Goal: Task Accomplishment & Management: Manage account settings

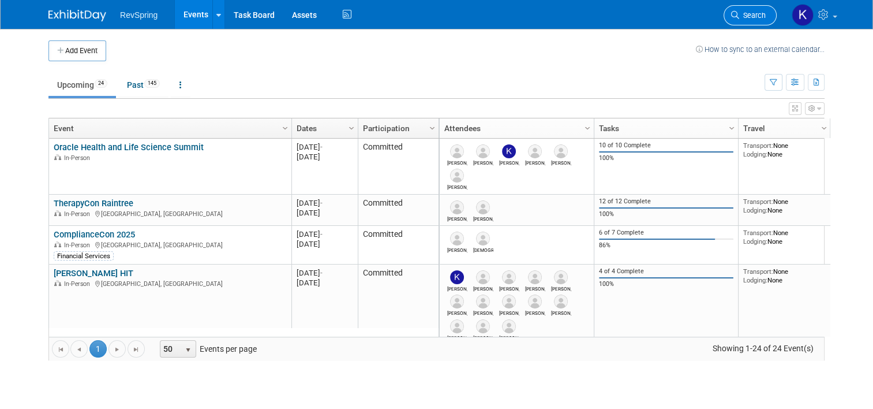
click at [757, 13] on span "Search" at bounding box center [752, 15] width 27 height 9
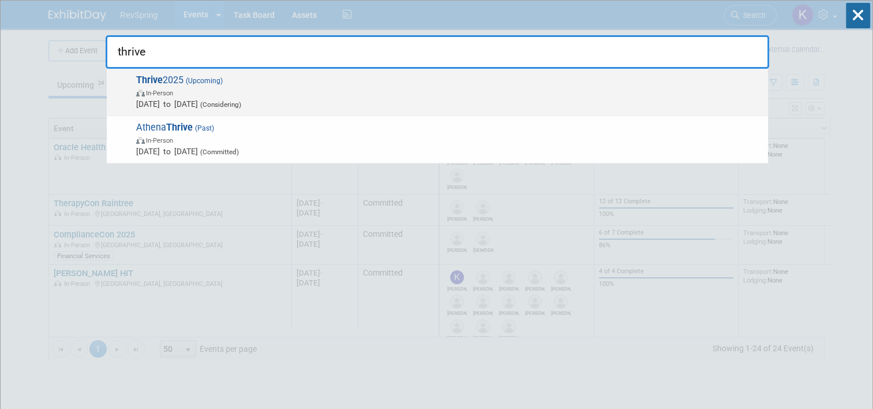
type input "thrive"
click at [389, 82] on span "Thrive 2025 (Upcoming) In-Person [DATE] to [DATE] (Considering)" at bounding box center [448, 91] width 630 height 35
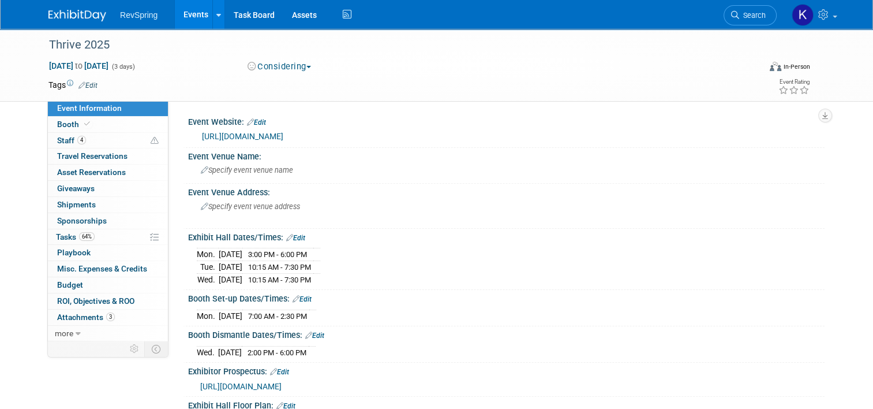
click at [279, 136] on link "[URL][DOMAIN_NAME]" at bounding box center [242, 136] width 81 height 9
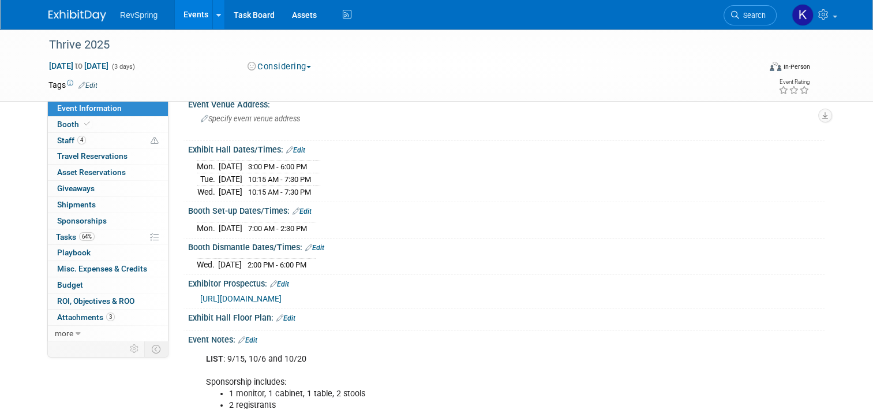
click at [282, 294] on span "https://custom.cvent.com/53B67A21603946559FBA6C9278A3C6B9/files/event/74a5e1363…" at bounding box center [240, 298] width 81 height 9
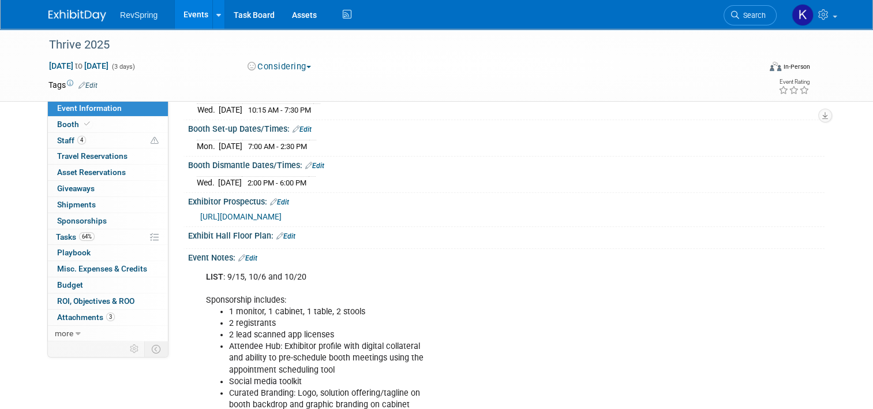
scroll to position [169, 0]
click at [184, 10] on link "Events" at bounding box center [196, 14] width 42 height 29
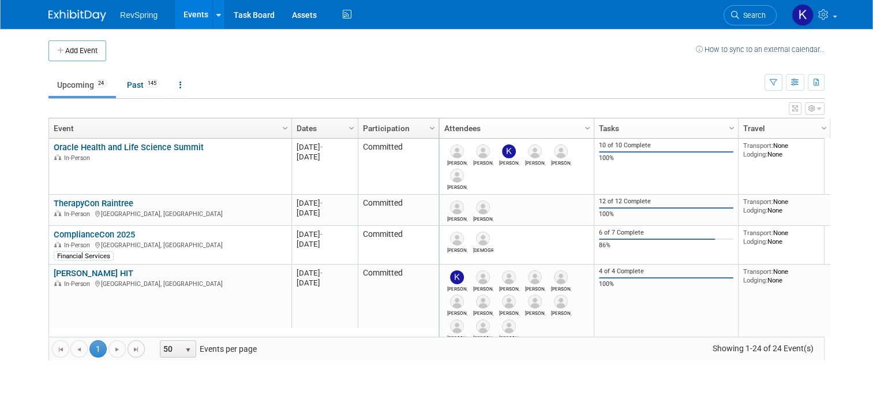
click at [132, 347] on span "Go to the last page" at bounding box center [136, 349] width 9 height 9
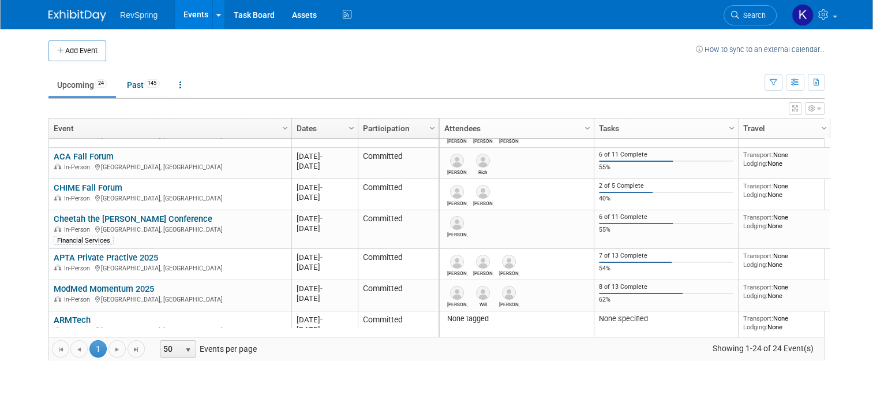
scroll to position [670, 0]
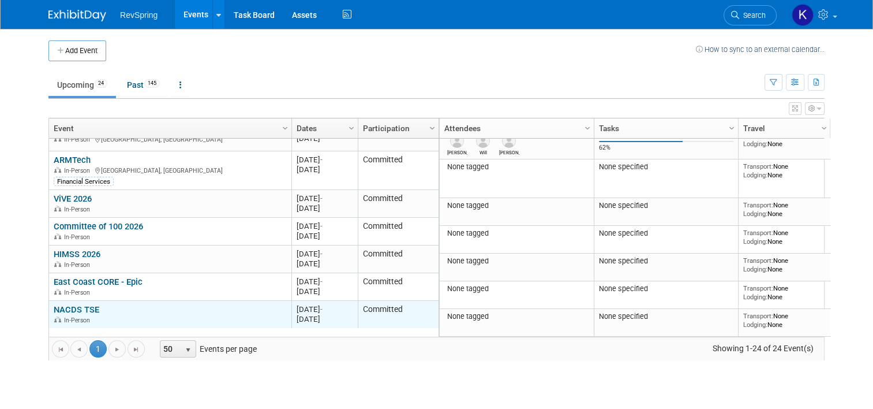
click at [63, 309] on link "NACDS TSE" at bounding box center [77, 309] width 46 height 10
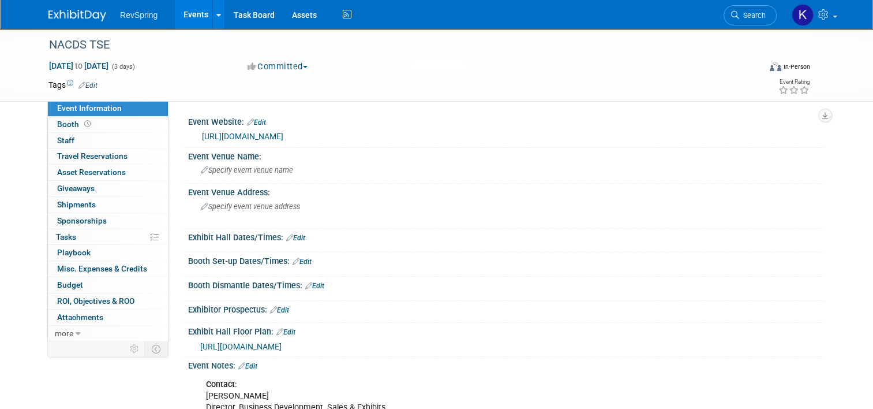
scroll to position [150, 0]
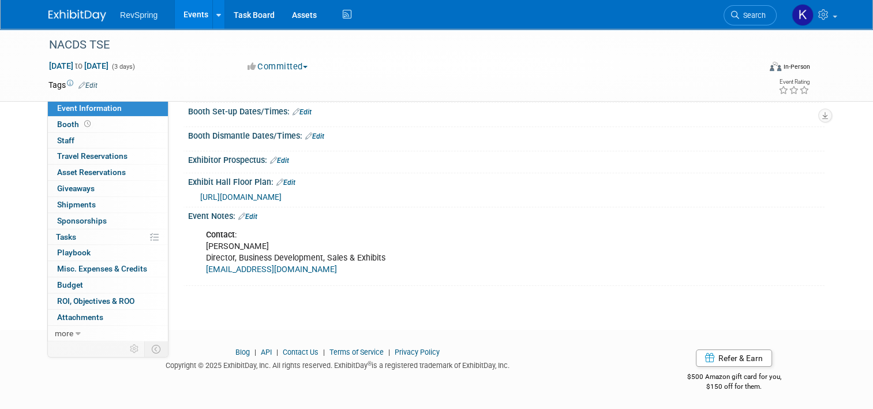
click at [245, 215] on link "Edit" at bounding box center [247, 216] width 19 height 8
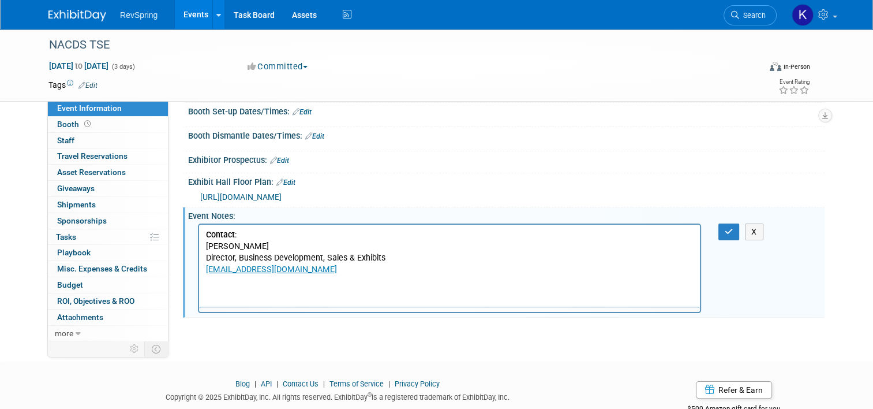
scroll to position [0, 0]
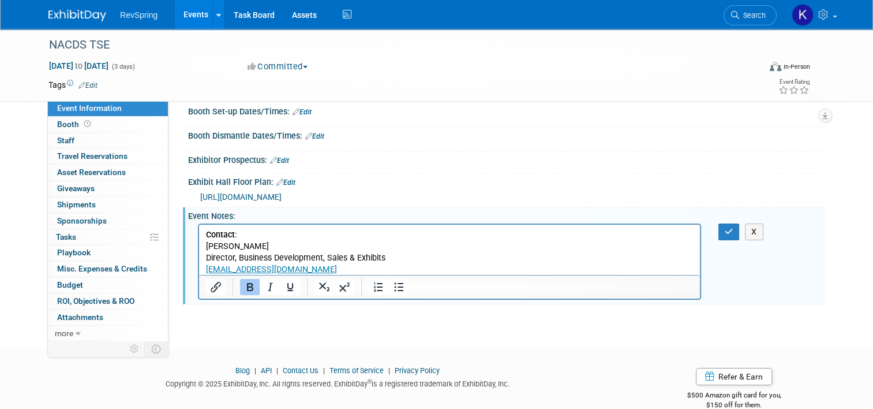
click at [395, 271] on p "Contact : [PERSON_NAME] Director, Business Development, Sales & Exhibits [EMAIL…" at bounding box center [450, 252] width 488 height 46
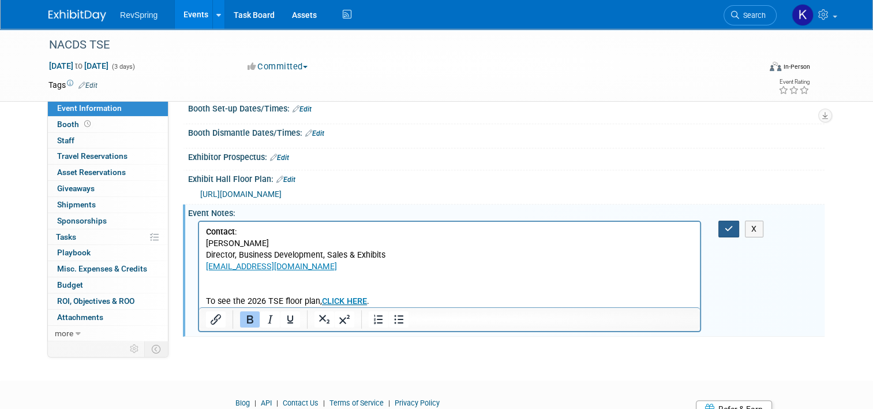
click at [727, 226] on button "button" at bounding box center [729, 229] width 21 height 17
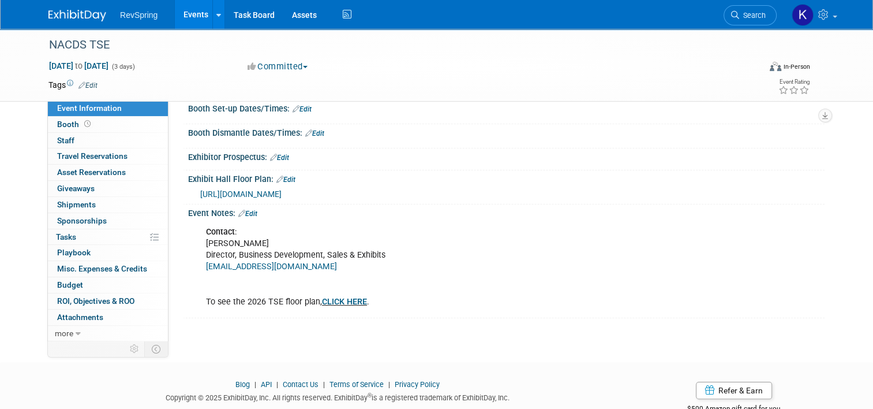
click at [347, 303] on link "CLICK HERE" at bounding box center [344, 302] width 45 height 10
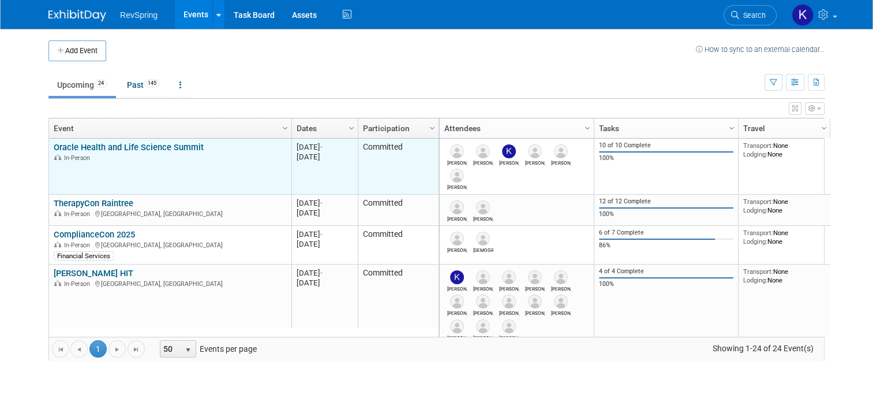
click at [172, 146] on link "Oracle Health and Life Science Summit" at bounding box center [129, 147] width 150 height 10
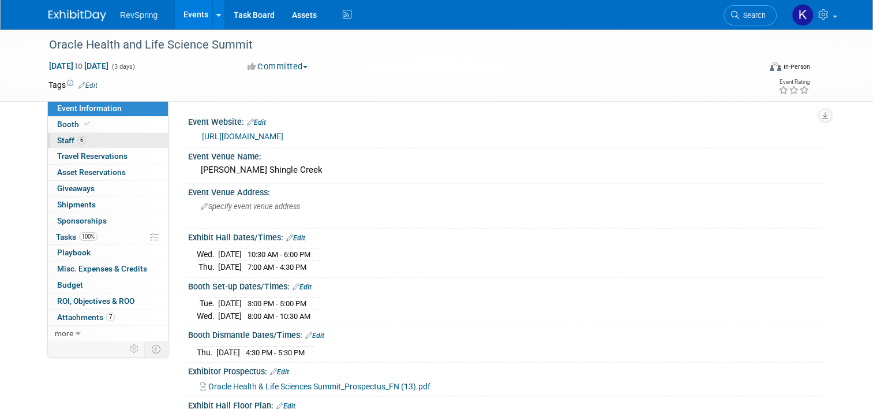
click at [94, 143] on link "6 Staff 6" at bounding box center [108, 141] width 120 height 16
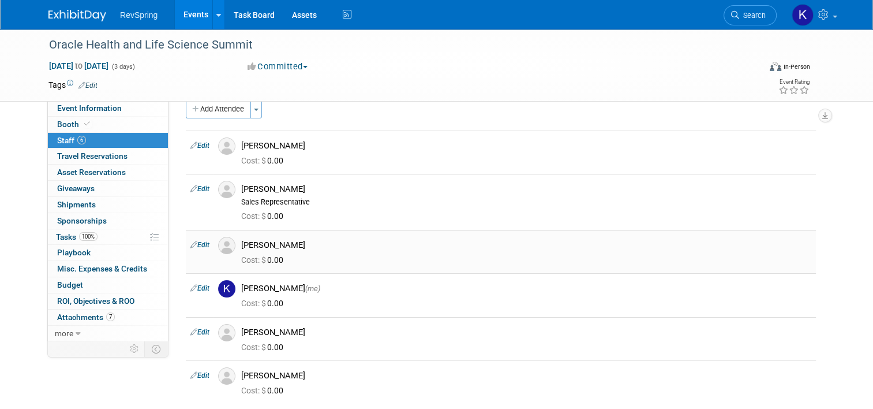
scroll to position [14, 0]
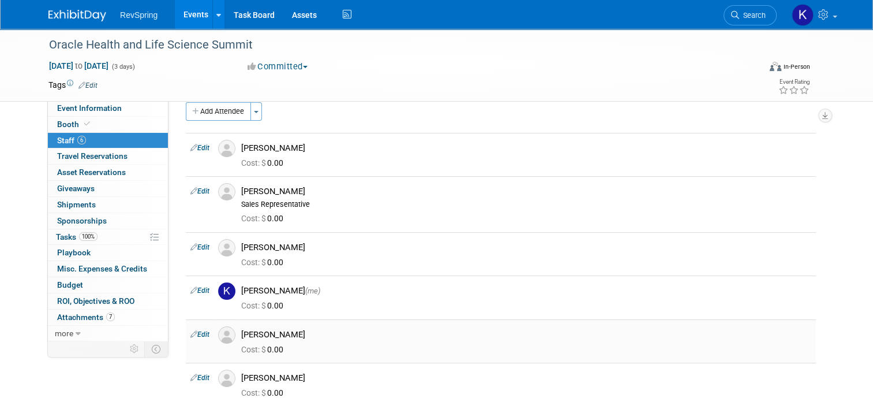
click at [194, 331] on link "Edit" at bounding box center [199, 334] width 19 height 8
select select "de115b57-6848-40b2-86fa-91b7cfc99285"
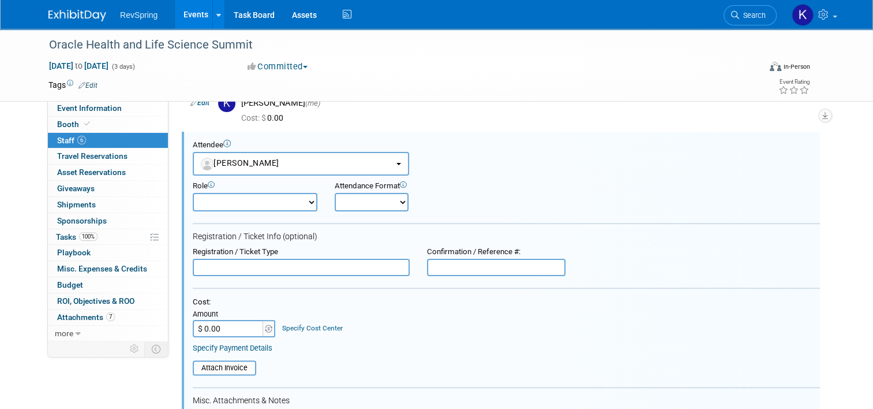
scroll to position [0, 0]
click at [296, 168] on button "[PERSON_NAME]" at bounding box center [301, 164] width 216 height 24
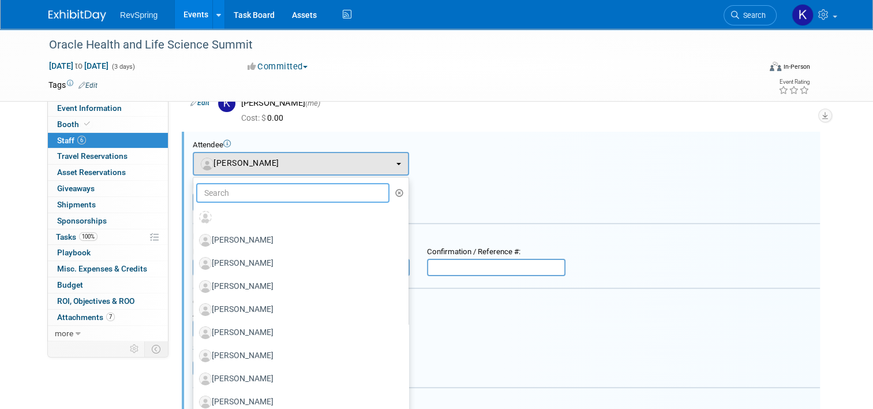
click at [279, 194] on input "text" at bounding box center [292, 193] width 193 height 20
type input "[PERSON_NAME]"
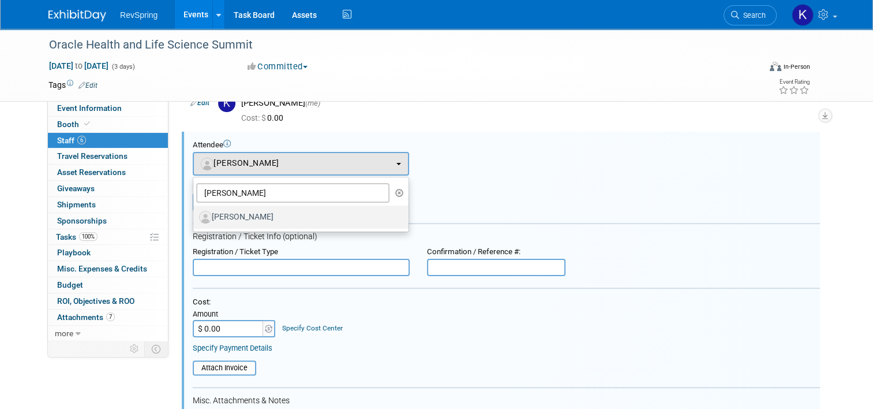
click at [270, 209] on label "[PERSON_NAME]" at bounding box center [298, 217] width 198 height 18
click at [195, 212] on input "[PERSON_NAME]" at bounding box center [192, 216] width 8 height 8
select select "3ddd05ea-d813-4759-b296-72d5ddec69da"
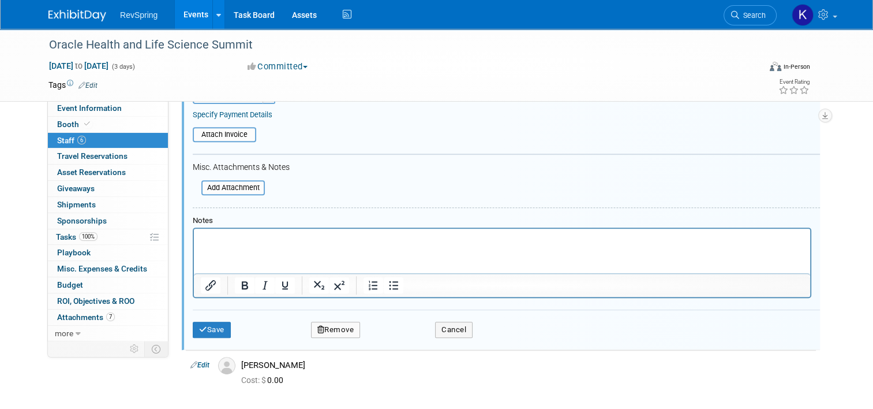
scroll to position [436, 0]
click at [199, 324] on icon "submit" at bounding box center [203, 328] width 8 height 8
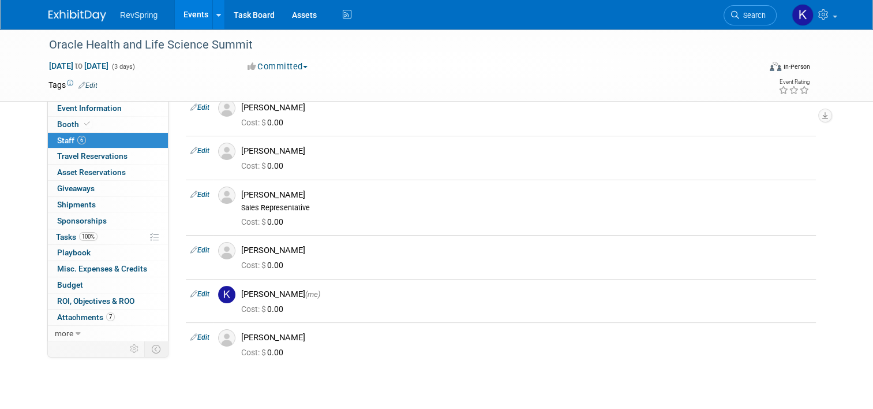
scroll to position [3, 0]
